Goal: Transaction & Acquisition: Obtain resource

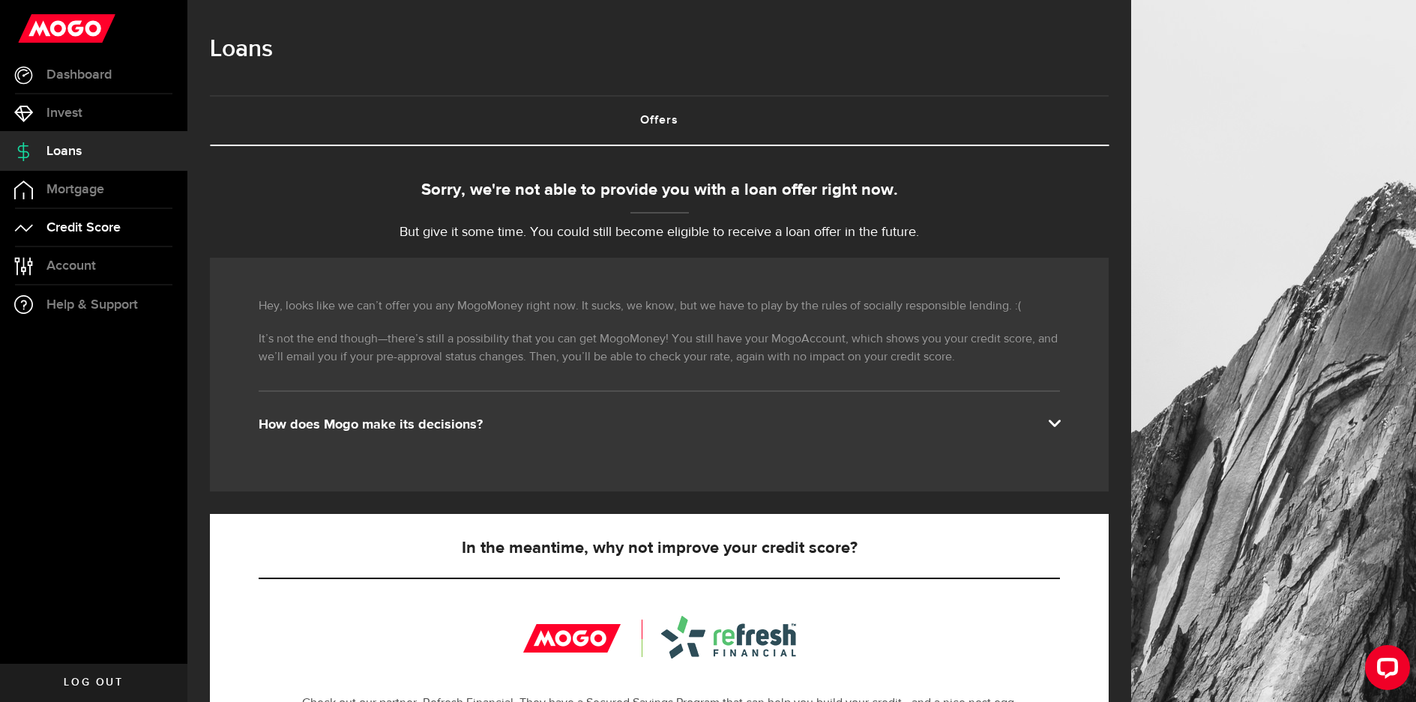
click at [107, 221] on span "Credit Score" at bounding box center [83, 227] width 74 height 13
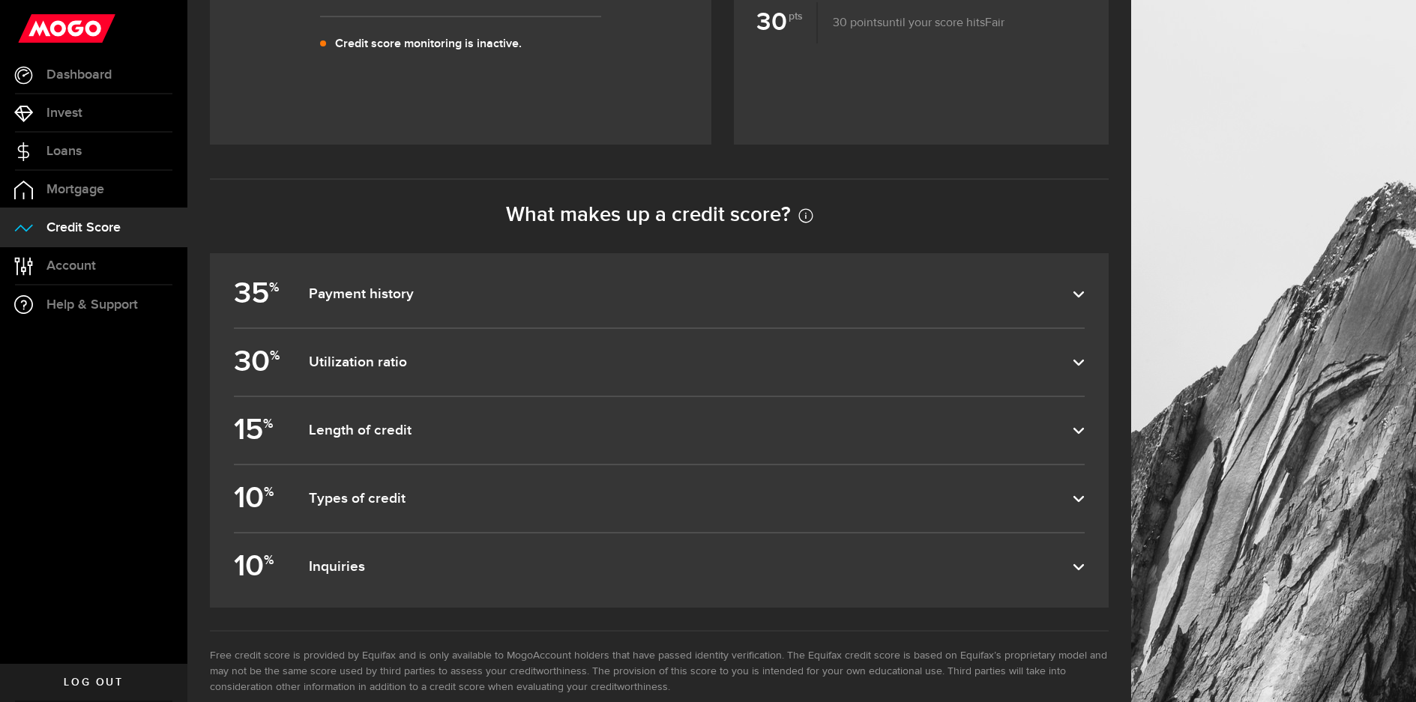
scroll to position [600, 0]
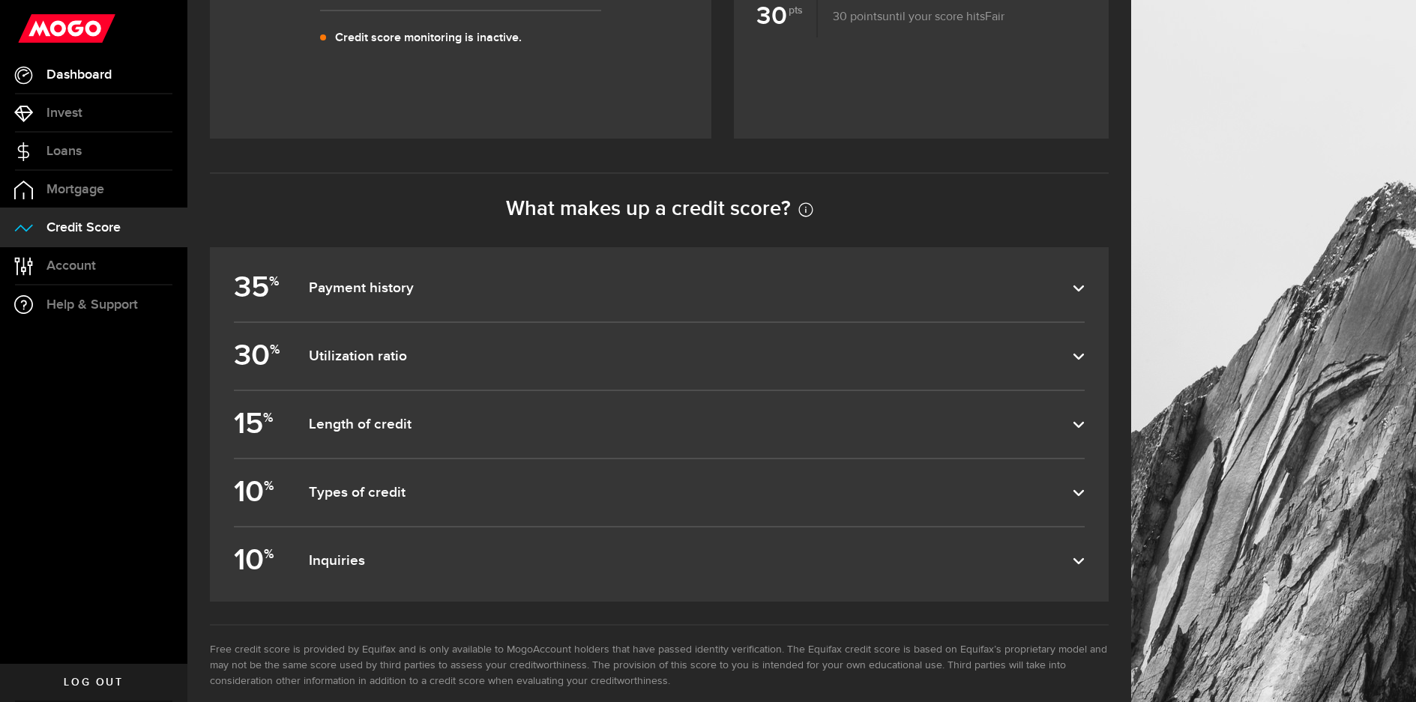
click at [84, 82] on span "Dashboard" at bounding box center [78, 74] width 65 height 13
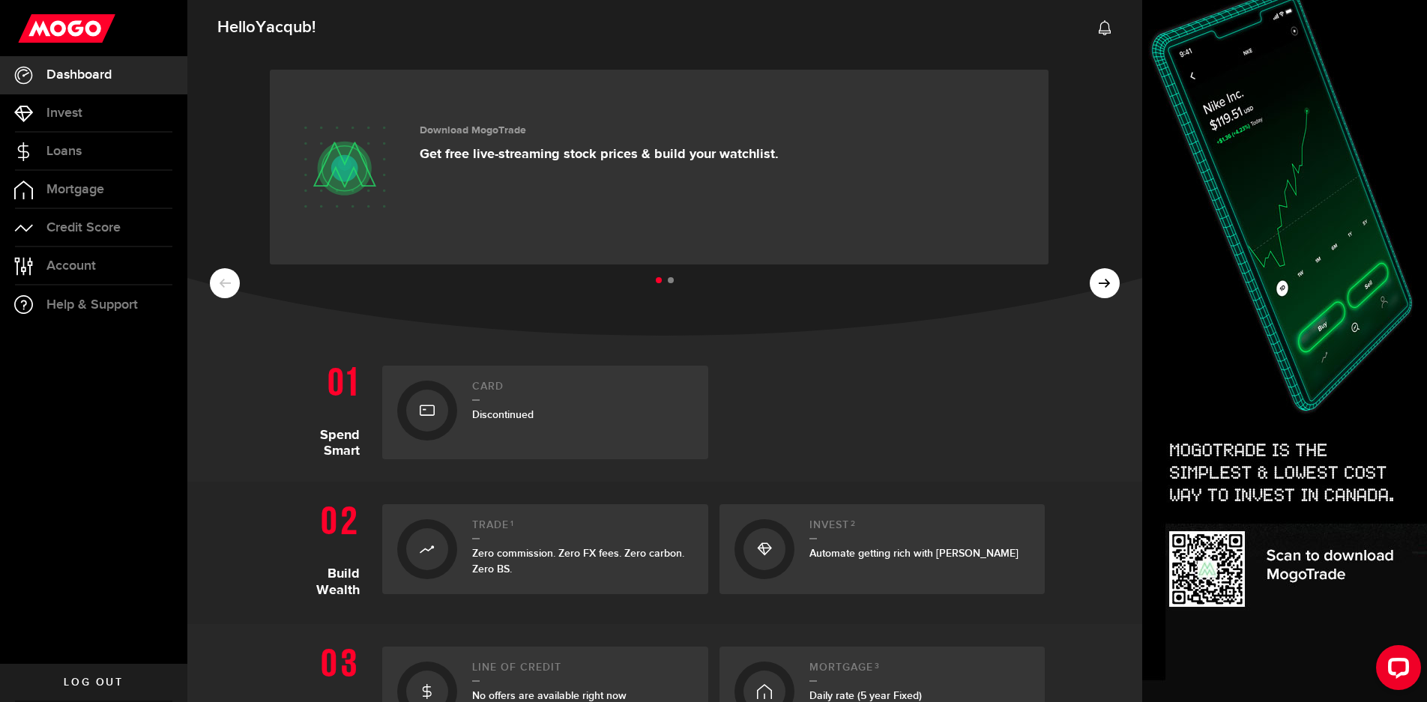
click at [1099, 28] on use at bounding box center [1105, 27] width 12 height 15
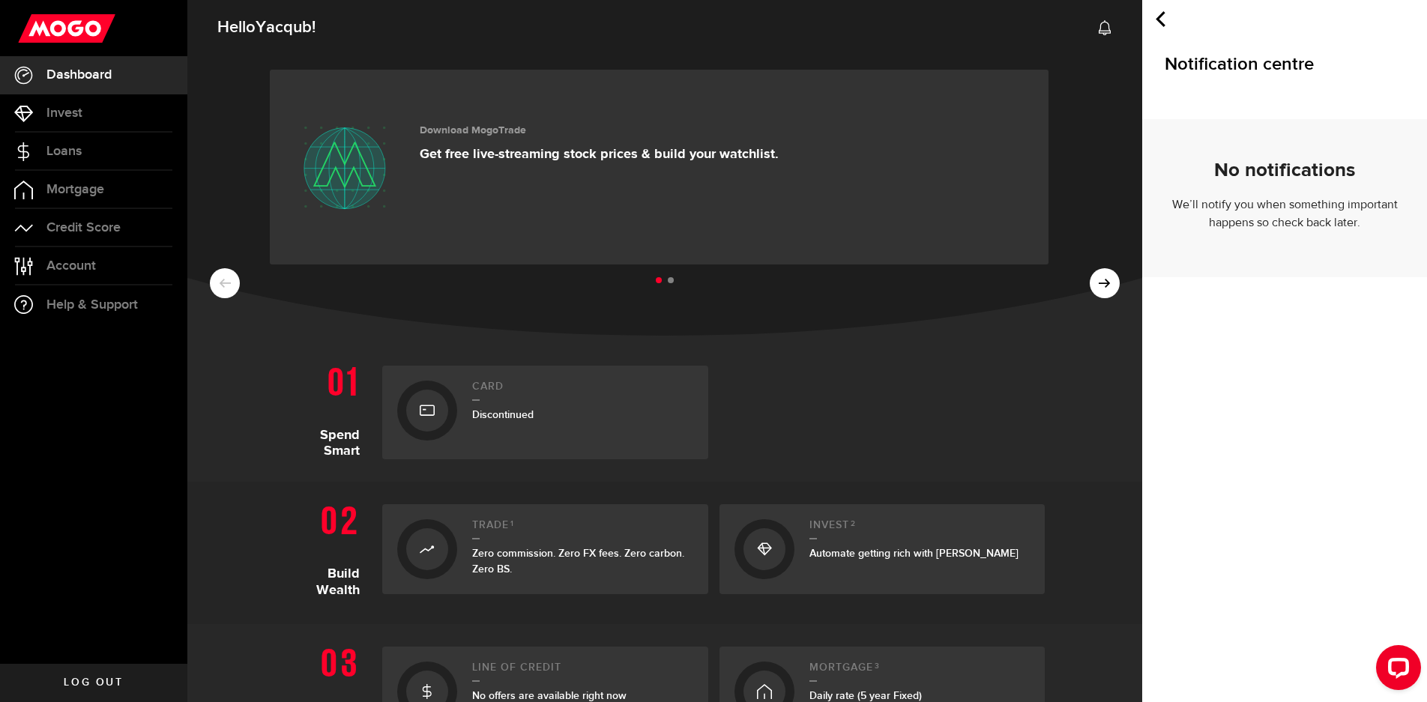
click at [1161, 17] on use at bounding box center [1161, 19] width 10 height 16
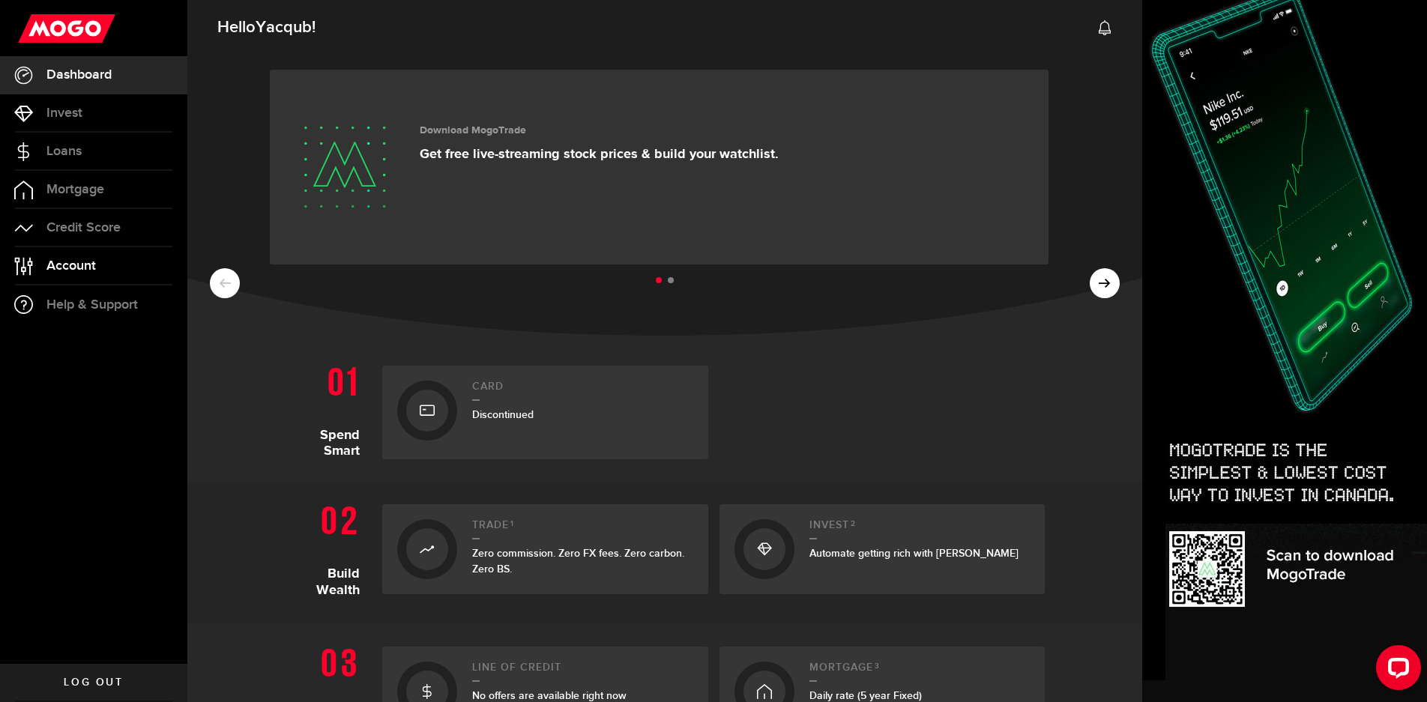
click at [102, 270] on link "Account Compte" at bounding box center [93, 265] width 187 height 37
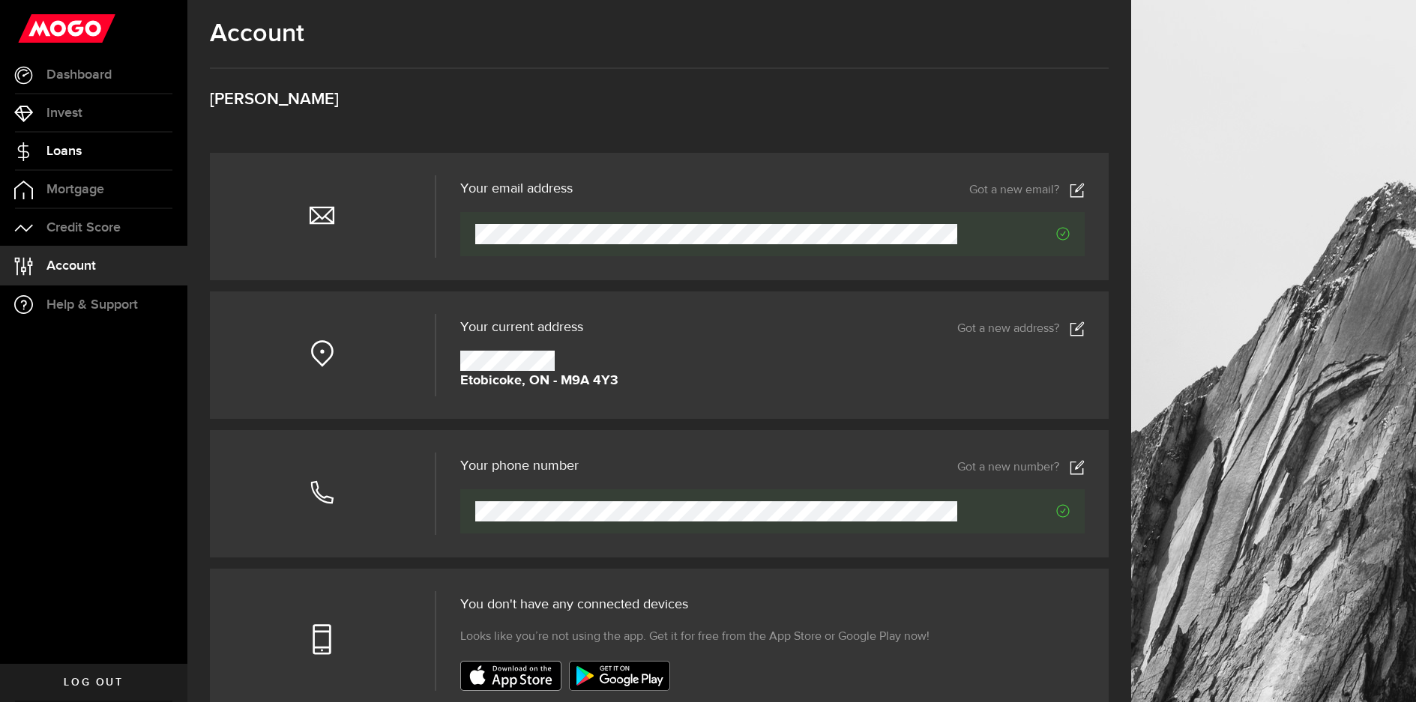
click at [67, 154] on span "Loans" at bounding box center [63, 151] width 35 height 13
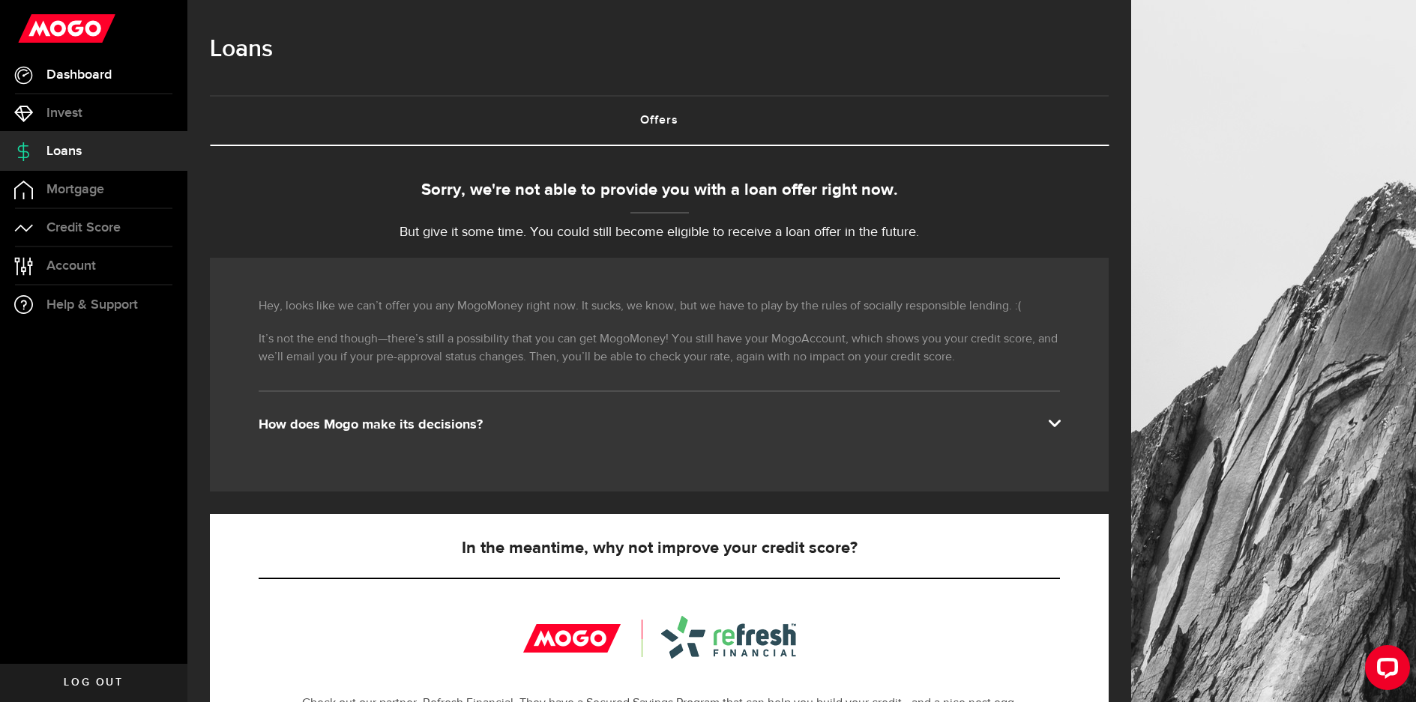
click at [90, 75] on span "Dashboard" at bounding box center [78, 74] width 65 height 13
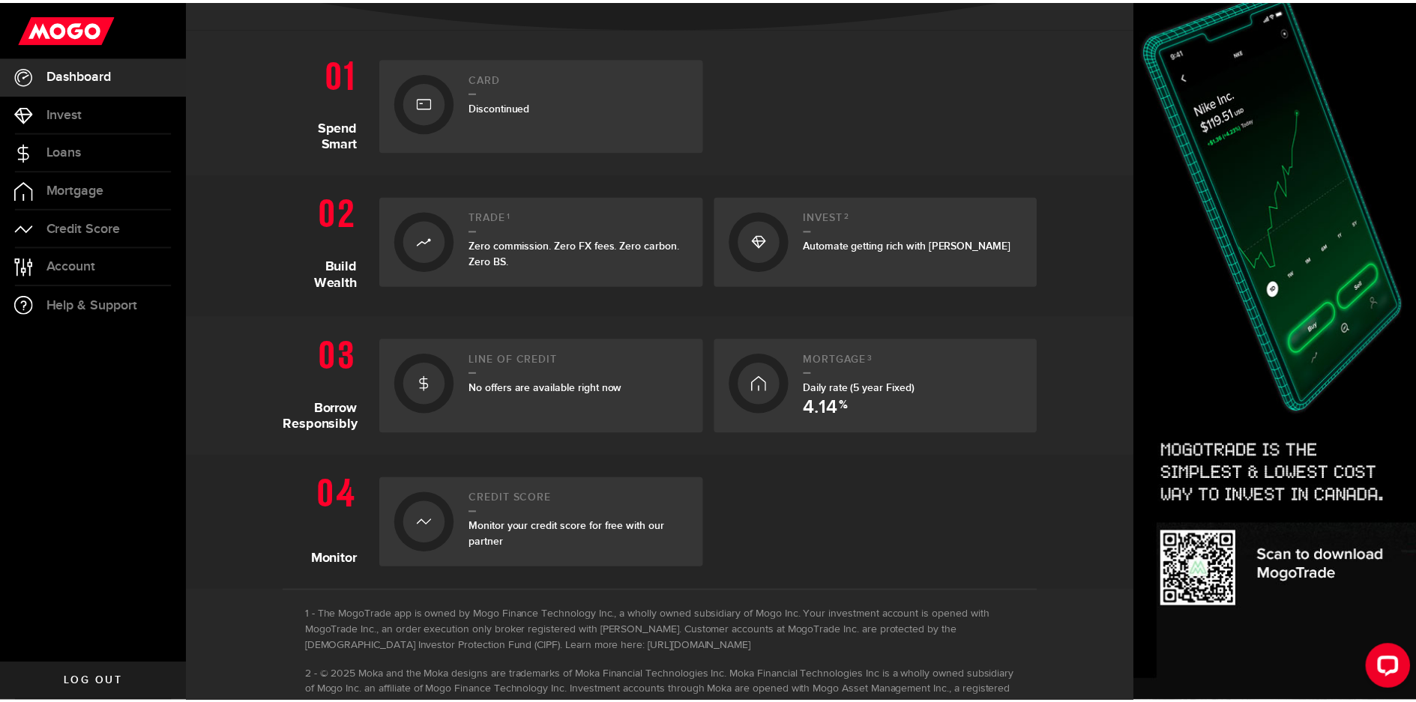
scroll to position [375, 0]
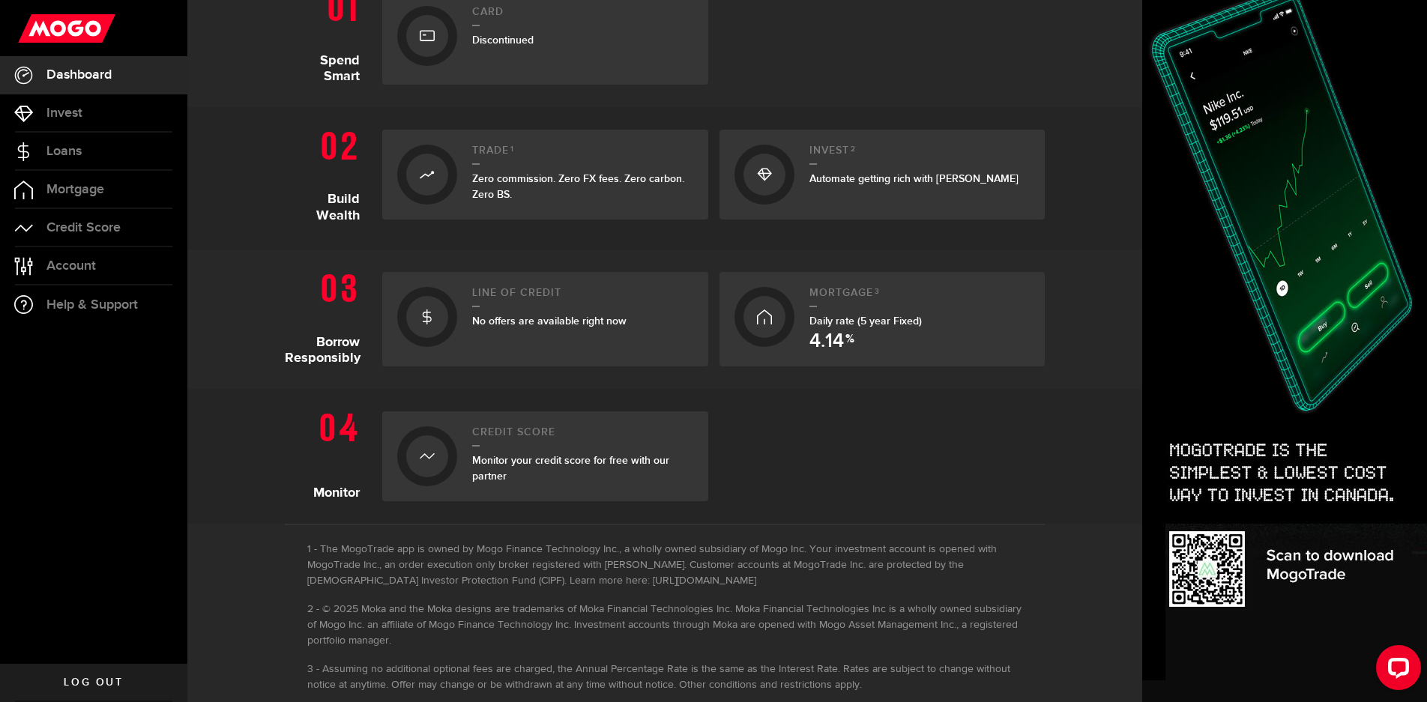
click at [425, 322] on use at bounding box center [427, 317] width 9 height 15
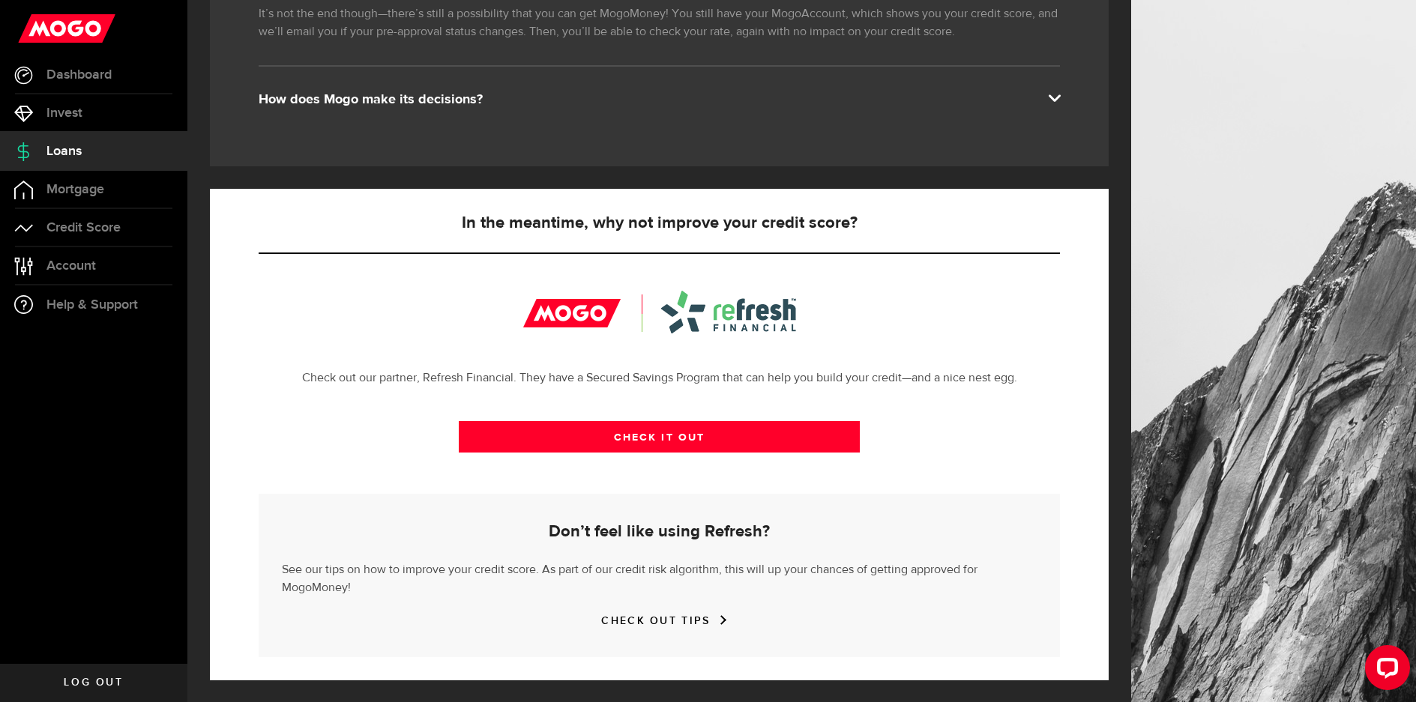
scroll to position [328, 0]
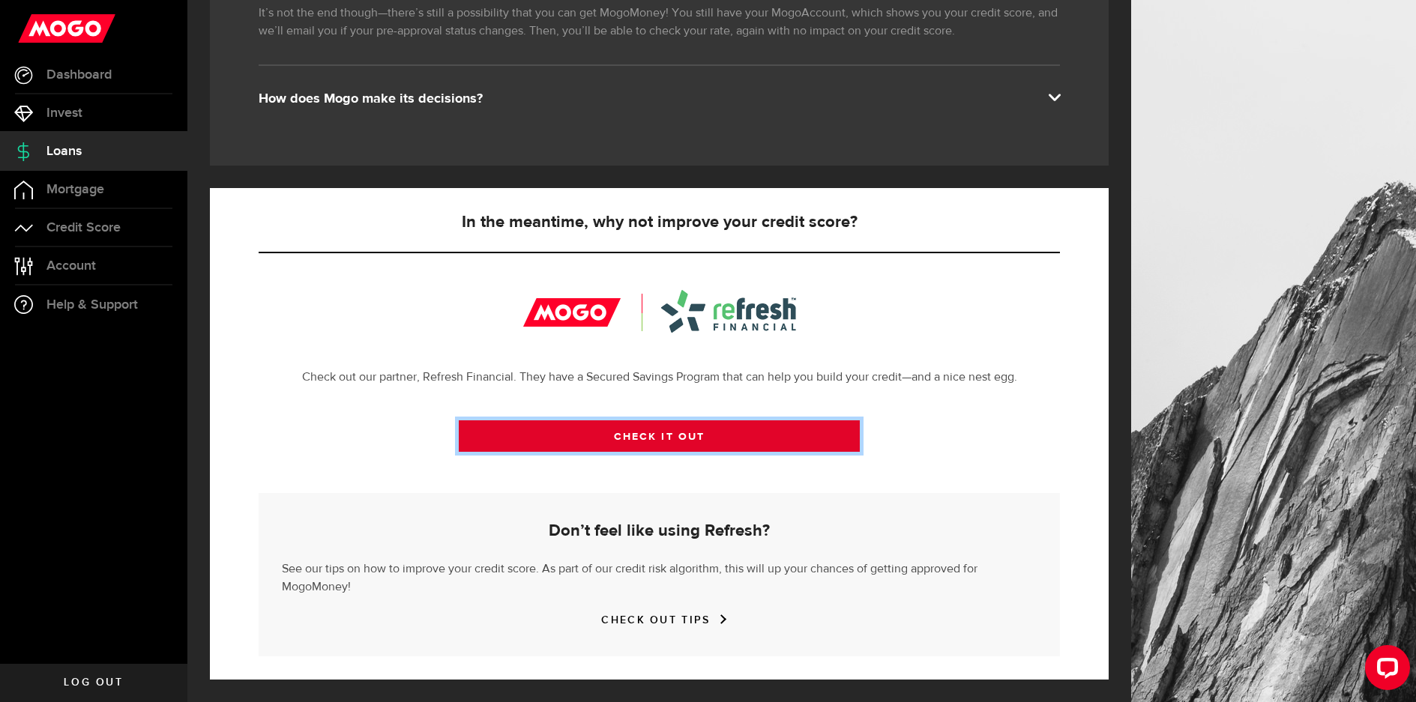
click at [709, 442] on link "CHECK IT OUT" at bounding box center [659, 436] width 401 height 31
